Goal: Task Accomplishment & Management: Manage account settings

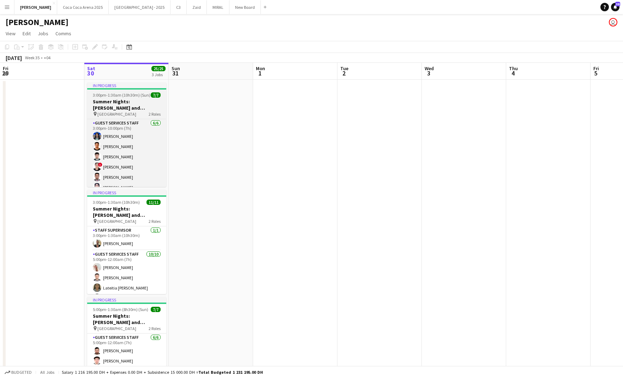
click at [105, 106] on h3 "Summer Nights: [PERSON_NAME] and [PERSON_NAME] - External" at bounding box center [126, 104] width 79 height 13
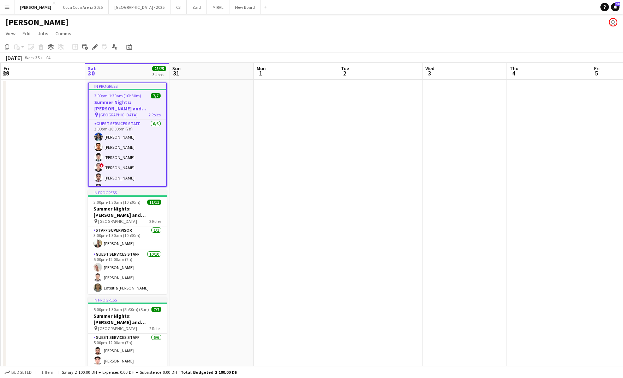
click at [107, 116] on span "[GEOGRAPHIC_DATA]" at bounding box center [118, 114] width 39 height 5
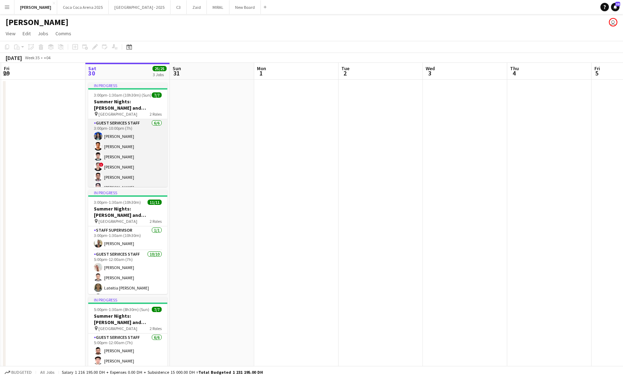
click at [108, 143] on app-card-role "Guest Services Staff [DATE] 3:00pm-10:00pm (7h) [PERSON_NAME] ! [PERSON_NAME] […" at bounding box center [127, 156] width 79 height 75
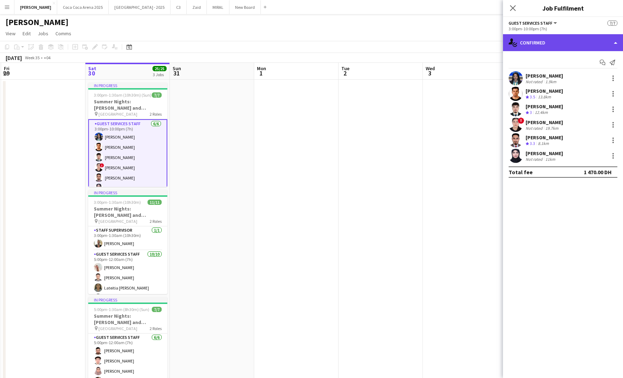
click at [577, 43] on div "single-neutral-actions-check-2 Confirmed" at bounding box center [563, 42] width 120 height 17
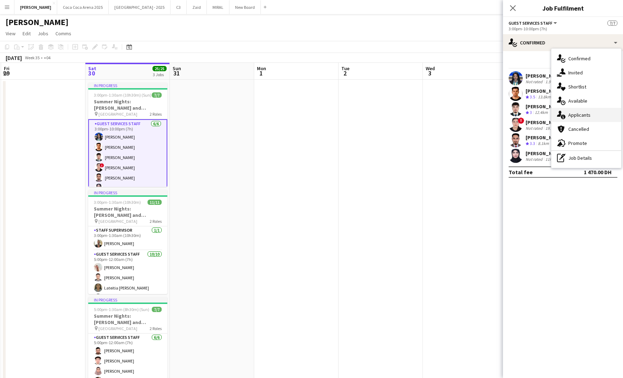
click at [580, 113] on div "single-neutral-actions-information Applicants" at bounding box center [586, 115] width 70 height 14
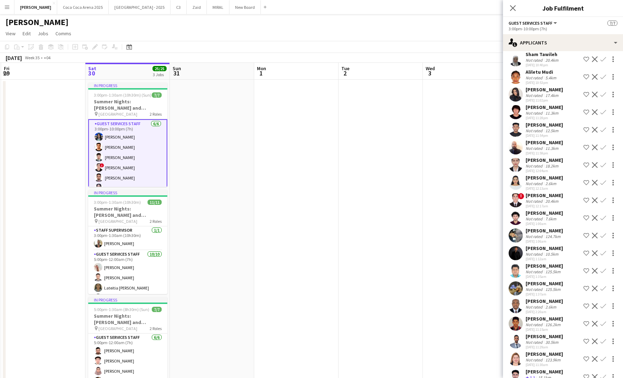
scroll to position [2474, 0]
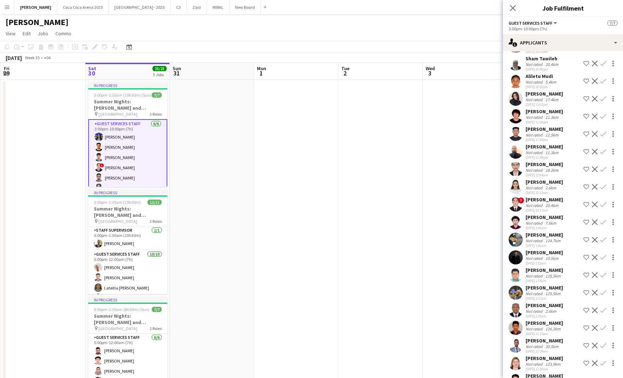
click at [531, 191] on div "[DATE] 12:13am" at bounding box center [543, 193] width 37 height 5
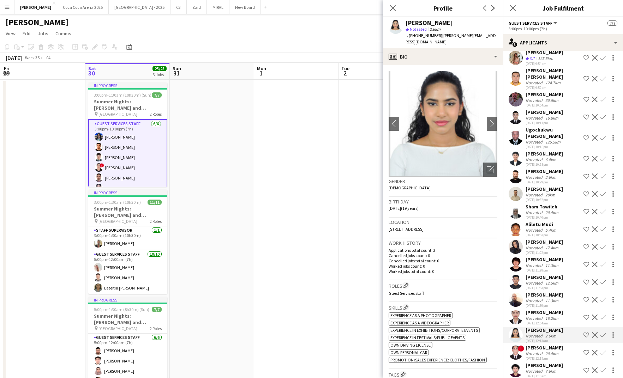
scroll to position [2324, 0]
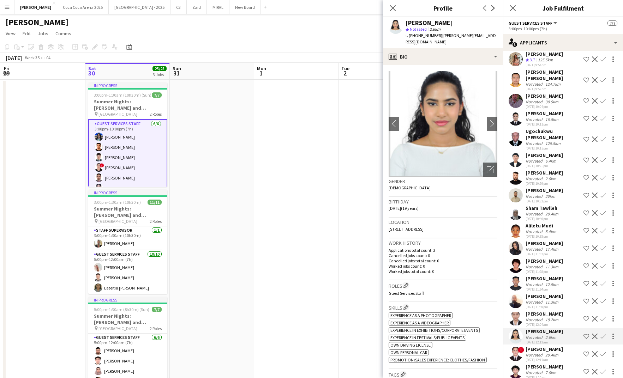
click at [540, 346] on div "[PERSON_NAME]" at bounding box center [543, 349] width 37 height 6
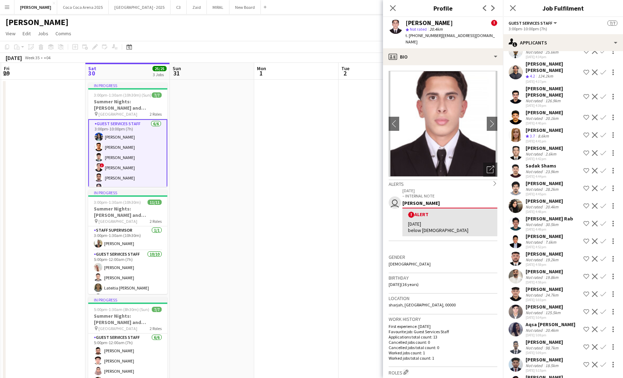
scroll to position [1309, 0]
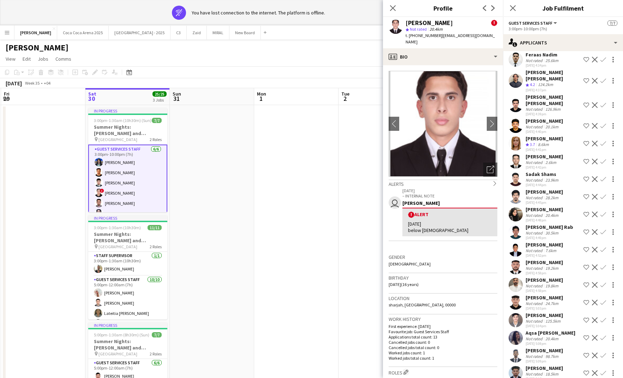
click at [532, 142] on span "3.7" at bounding box center [532, 144] width 5 height 5
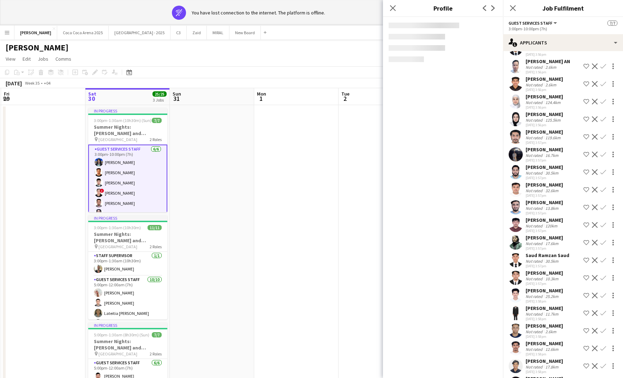
scroll to position [0, 0]
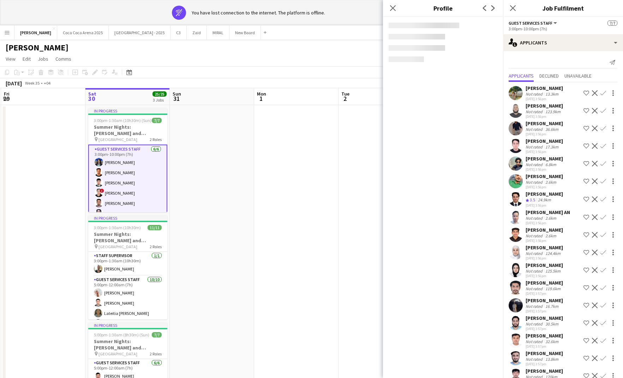
click at [540, 92] on div "Not rated" at bounding box center [534, 93] width 18 height 5
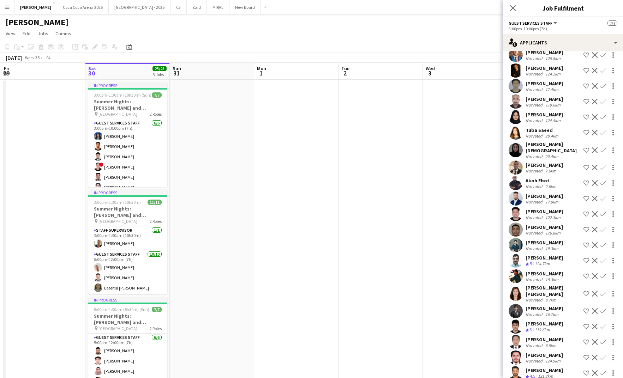
scroll to position [1706, 0]
click at [539, 185] on div "Not rated" at bounding box center [534, 187] width 18 height 5
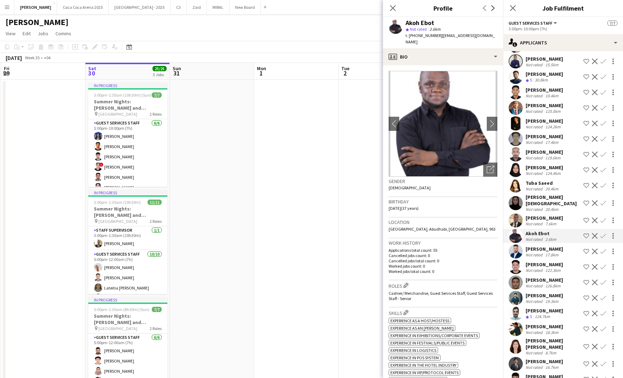
scroll to position [1653, 0]
click at [542, 134] on div "[PERSON_NAME]" at bounding box center [543, 137] width 37 height 6
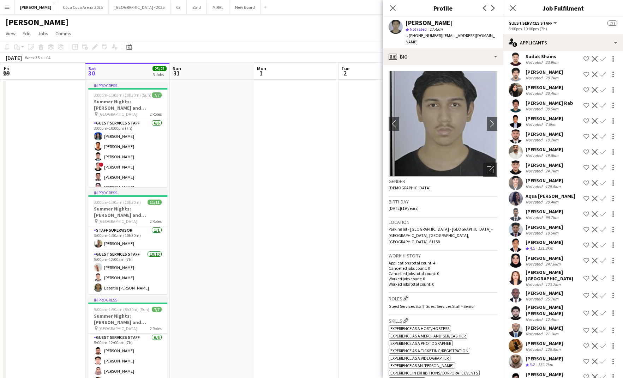
scroll to position [1260, 0]
click at [538, 115] on div "[PERSON_NAME] Not rated 7.6km Shortlist crew Decline Confirm" at bounding box center [563, 122] width 120 height 14
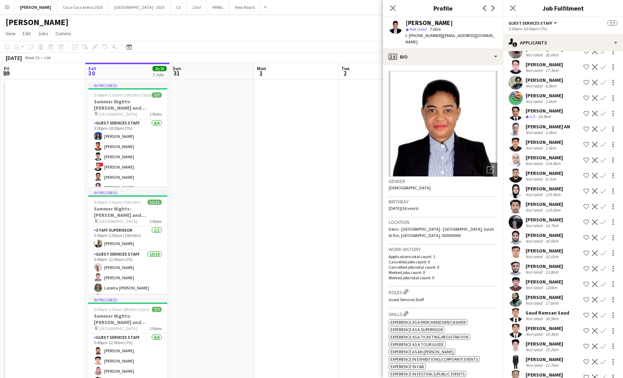
scroll to position [74, 0]
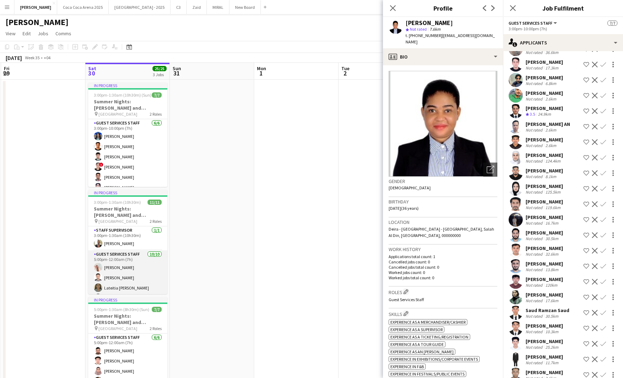
click at [123, 269] on app-card-role "Guest Services Staff [DATE] 5:00pm-12:00am (7h) [PERSON_NAME] [PERSON_NAME] Lat…" at bounding box center [127, 309] width 79 height 116
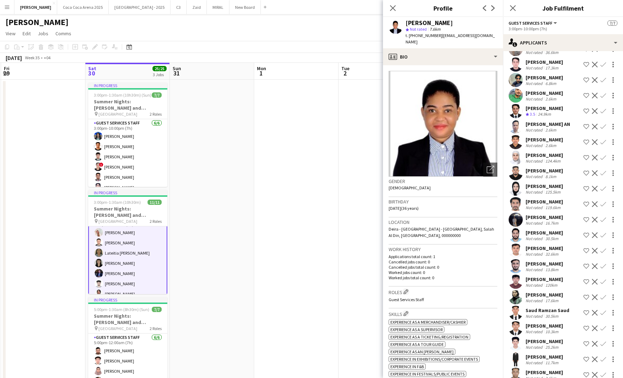
click at [125, 276] on app-card-role "Guest Services Staff [DATE] 5:00pm-12:00am (7h) [PERSON_NAME] [PERSON_NAME] Lat…" at bounding box center [127, 273] width 79 height 117
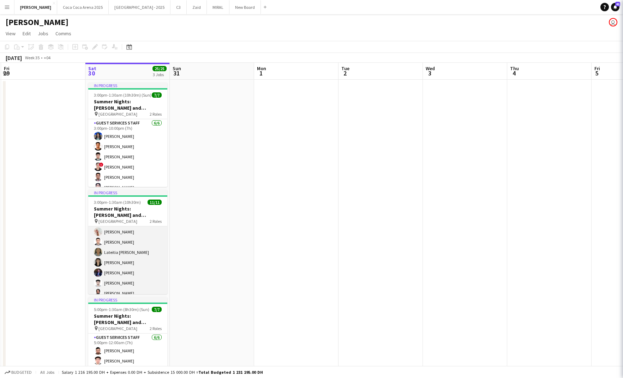
scroll to position [0, 0]
click at [125, 276] on app-card-role "Guest Services Staff [DATE] 5:00pm-12:00am (7h) [PERSON_NAME] [PERSON_NAME] Lat…" at bounding box center [127, 274] width 79 height 116
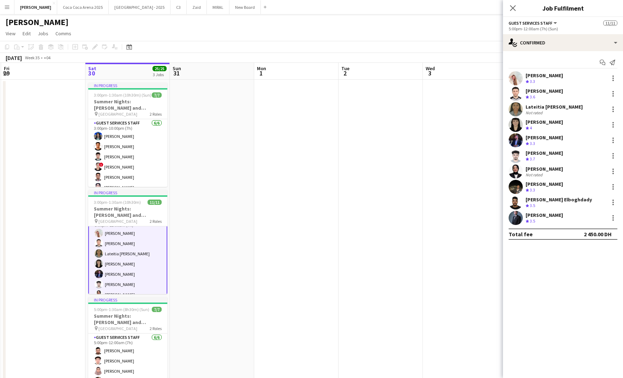
scroll to position [36, 0]
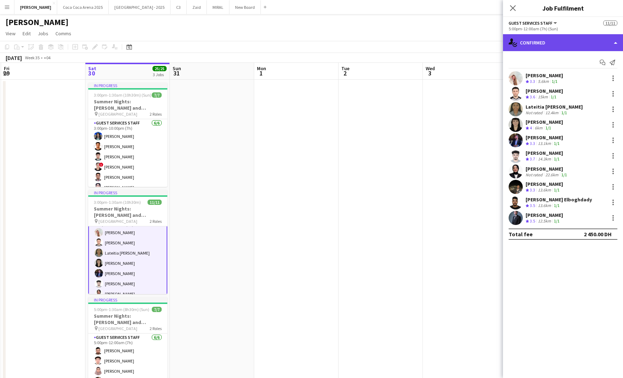
click at [574, 43] on div "single-neutral-actions-check-2 Confirmed" at bounding box center [563, 42] width 120 height 17
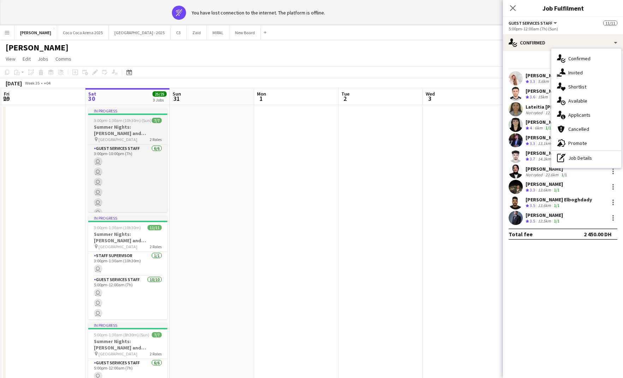
click at [140, 125] on h3 "Summer Nights: [PERSON_NAME] and [PERSON_NAME] - External" at bounding box center [127, 130] width 79 height 13
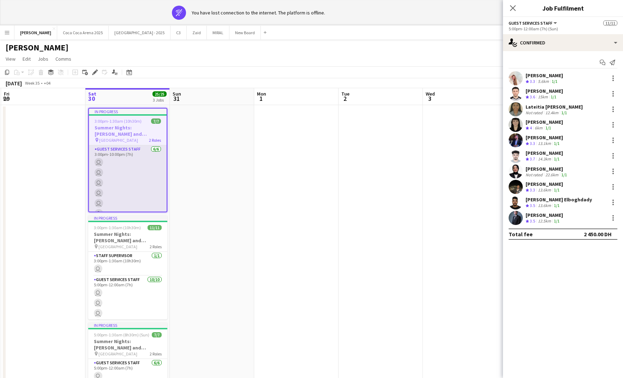
click at [134, 162] on app-card-role "Guest Services Staff [DATE] 3:00pm-10:00pm (7h) user user user user user user" at bounding box center [128, 182] width 78 height 75
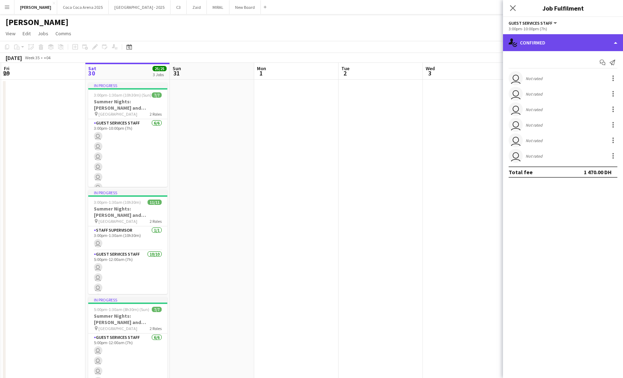
click at [575, 46] on div "single-neutral-actions-check-2 Confirmed" at bounding box center [563, 42] width 120 height 17
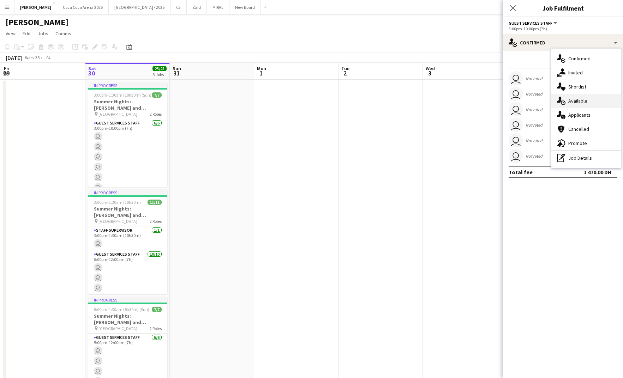
click at [582, 101] on div "single-neutral-actions-upload Available" at bounding box center [586, 101] width 70 height 14
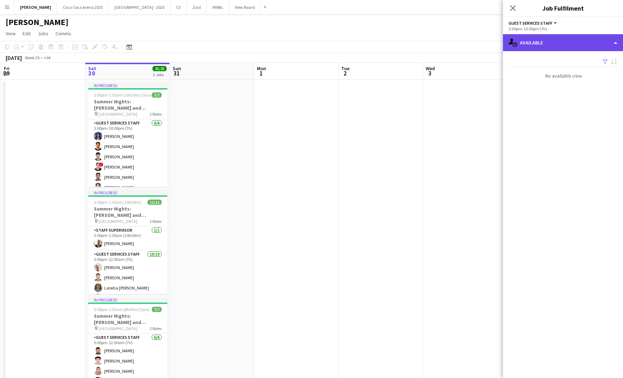
click at [557, 42] on div "single-neutral-actions-upload Available" at bounding box center [563, 42] width 120 height 17
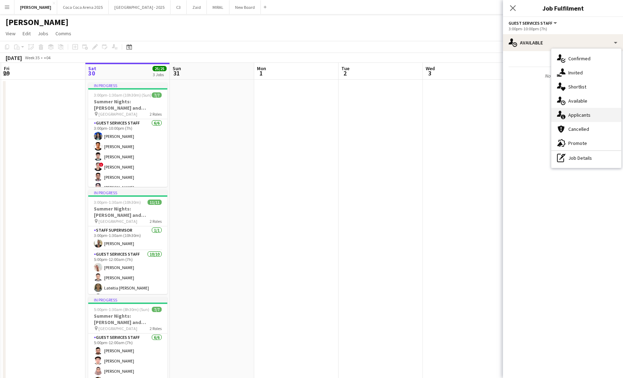
click at [572, 117] on div "single-neutral-actions-information Applicants" at bounding box center [586, 115] width 70 height 14
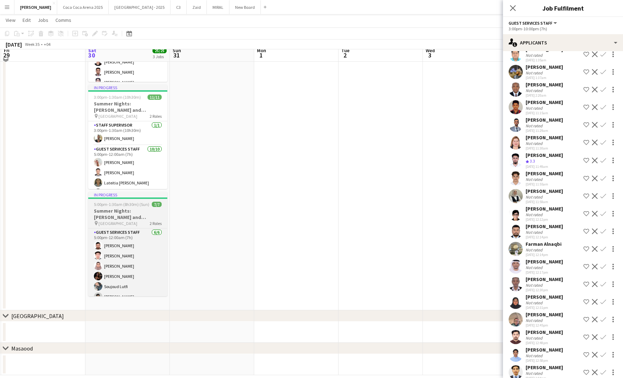
scroll to position [113, 0]
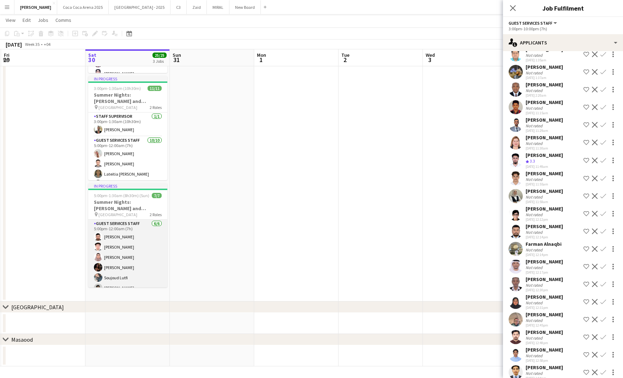
click at [141, 238] on app-card-role "Guest Services Staff [DATE] 5:00pm-12:00am (7h) [PERSON_NAME] [PERSON_NAME] [PE…" at bounding box center [127, 257] width 79 height 75
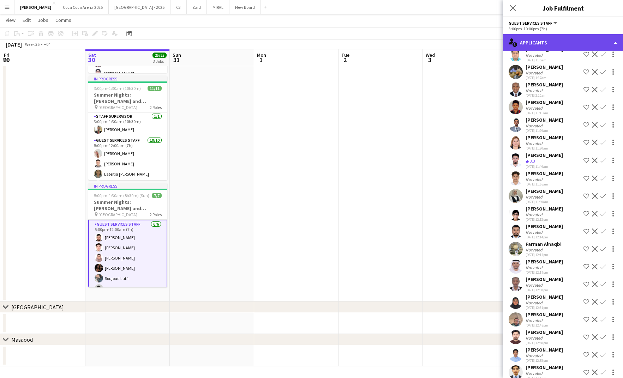
click at [534, 49] on div "single-neutral-actions-information Applicants" at bounding box center [563, 42] width 120 height 17
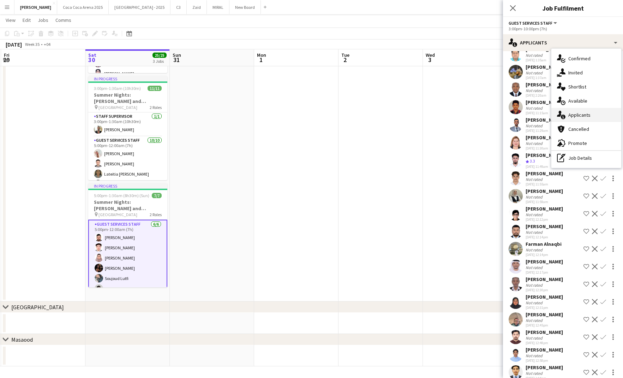
click at [564, 112] on icon "single-neutral-actions-information" at bounding box center [561, 115] width 8 height 8
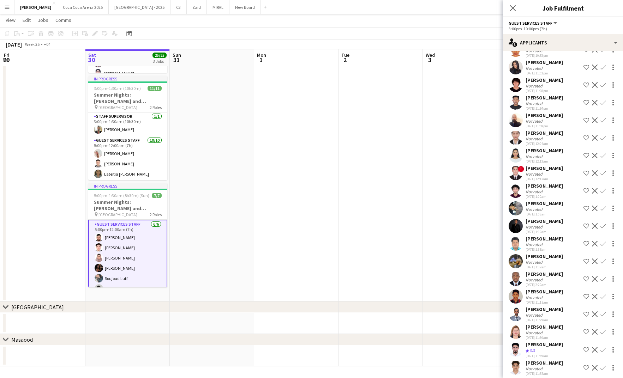
scroll to position [2428, 0]
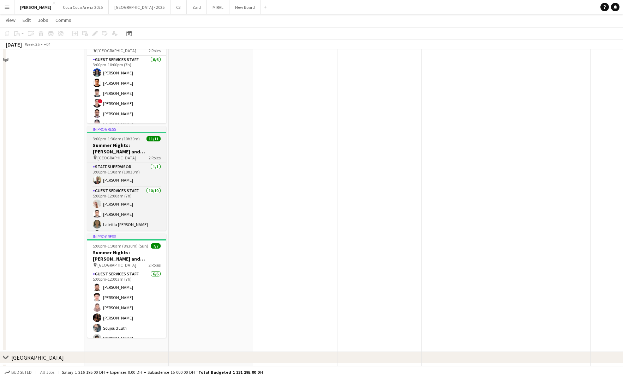
scroll to position [67, 0]
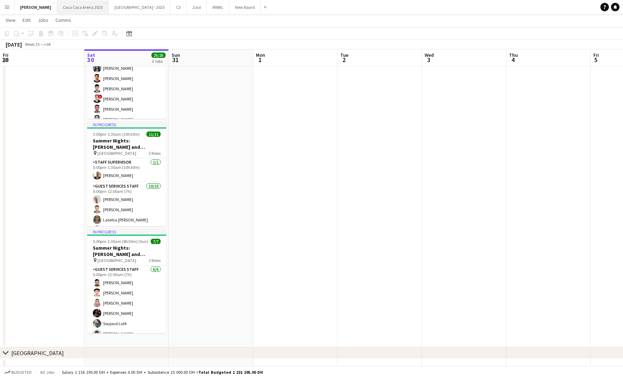
click at [72, 6] on button "Coca Coca Arena 2025 Close" at bounding box center [83, 7] width 52 height 14
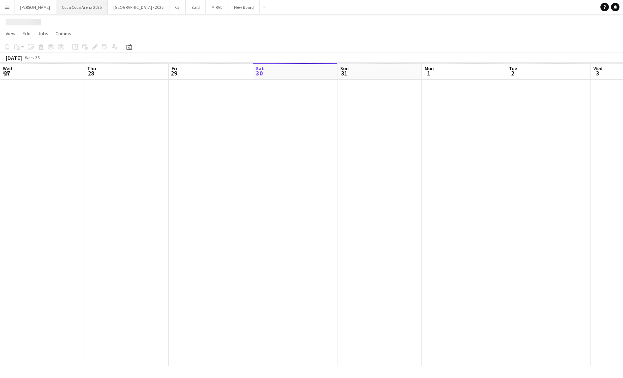
scroll to position [0, 169]
